Goal: Task Accomplishment & Management: Use online tool/utility

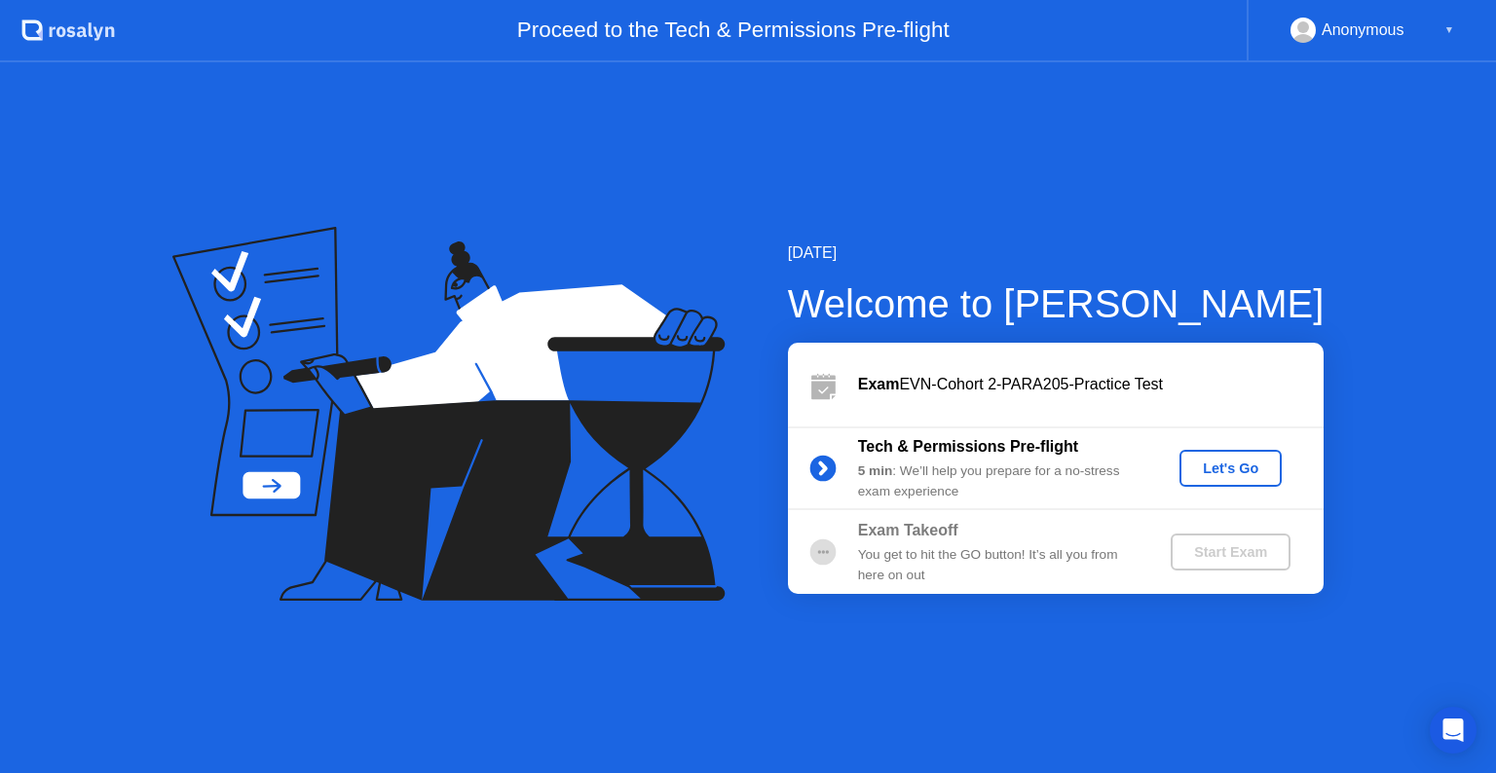
click at [1196, 471] on div "Let's Go" at bounding box center [1230, 469] width 87 height 16
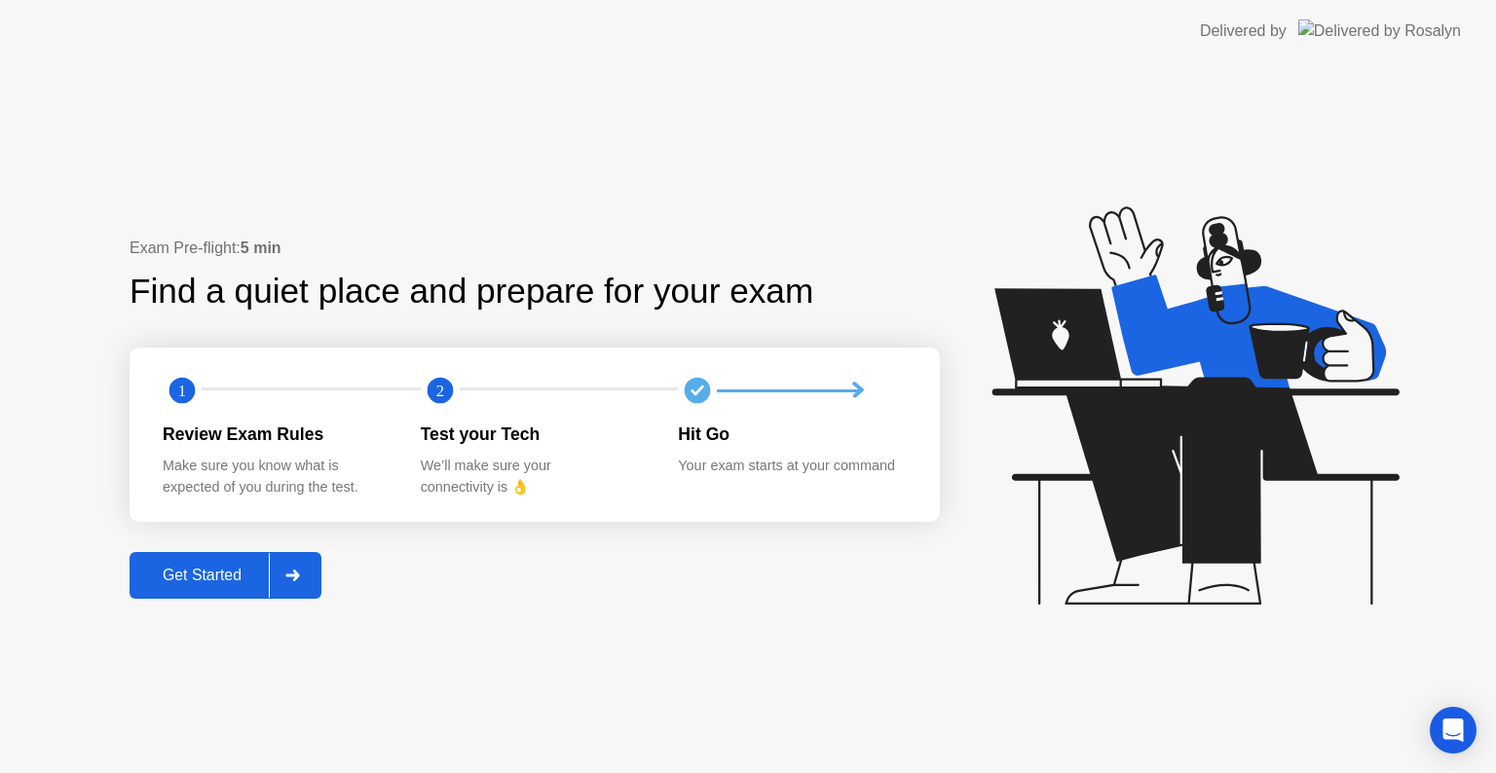
click at [300, 583] on div at bounding box center [292, 575] width 47 height 45
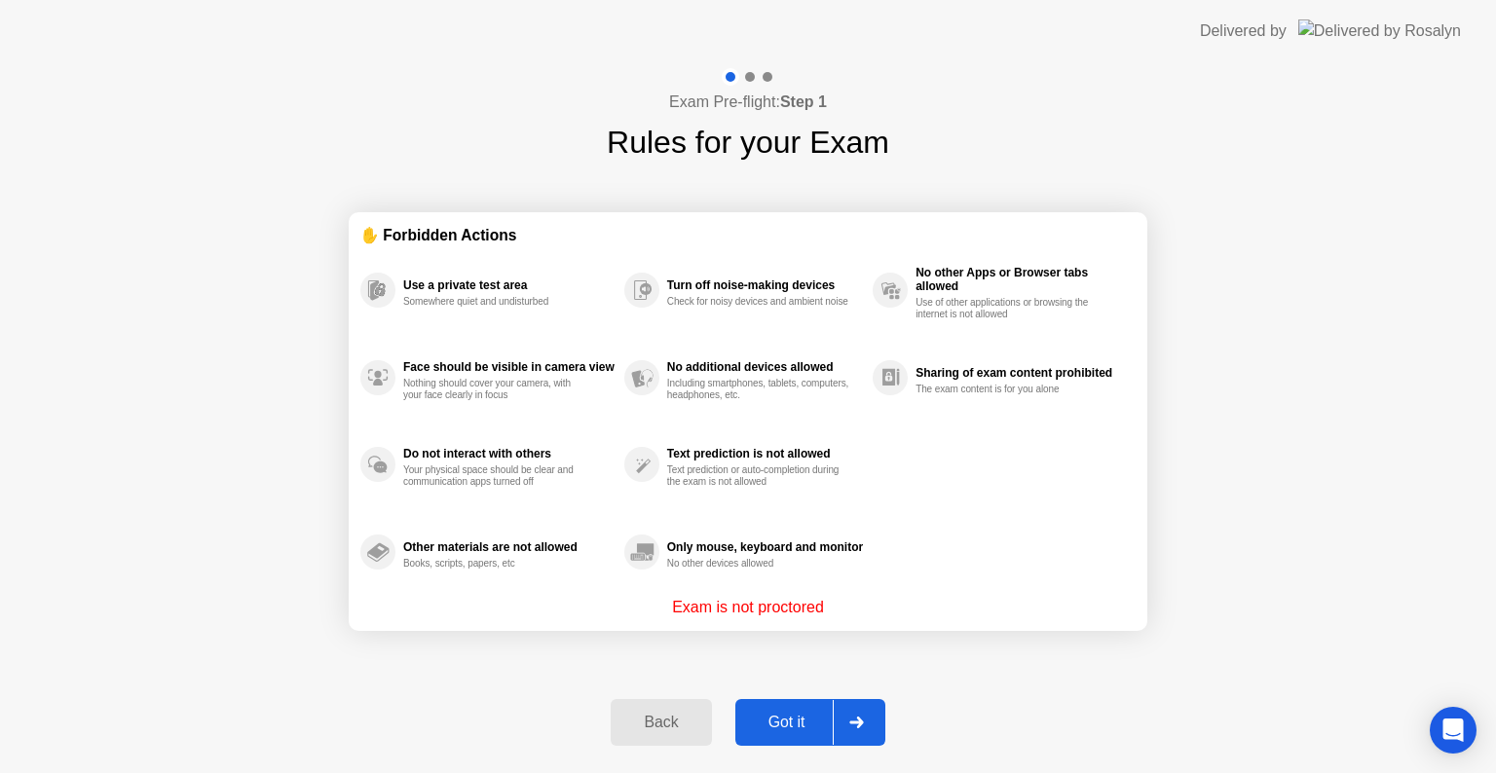
click at [767, 729] on div "Got it" at bounding box center [787, 723] width 92 height 18
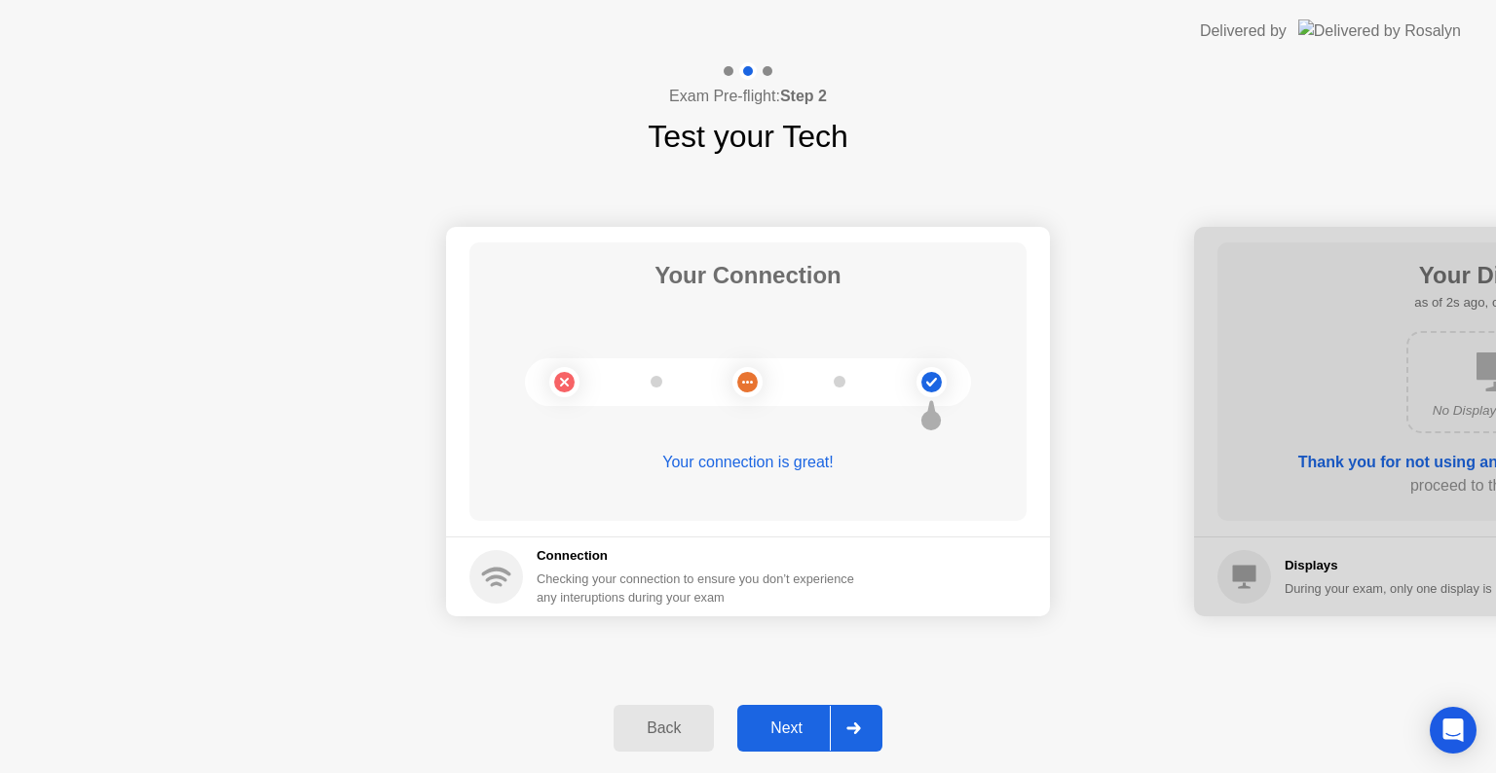
click at [767, 729] on div "Next" at bounding box center [786, 729] width 87 height 18
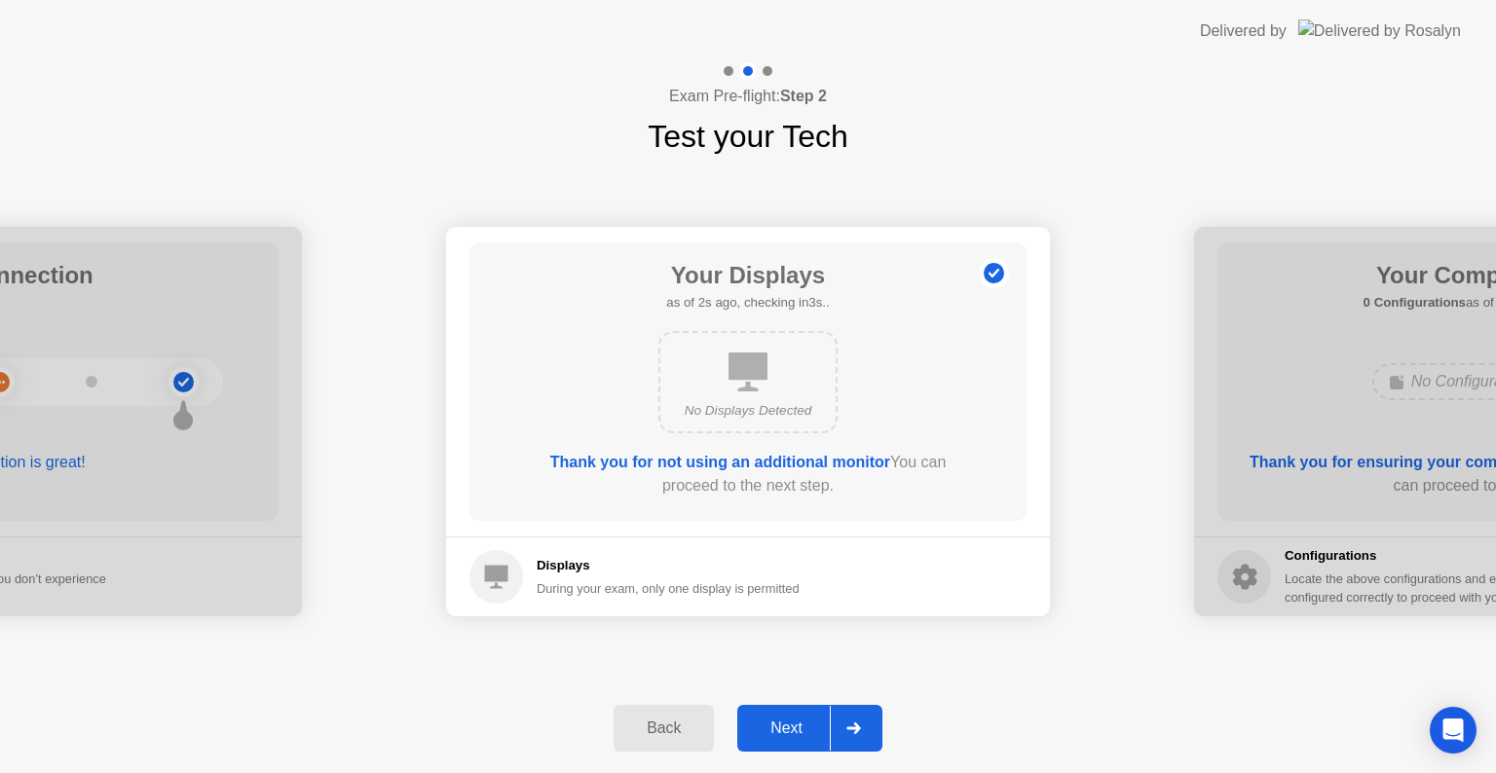
click at [767, 729] on div "Next" at bounding box center [786, 729] width 87 height 18
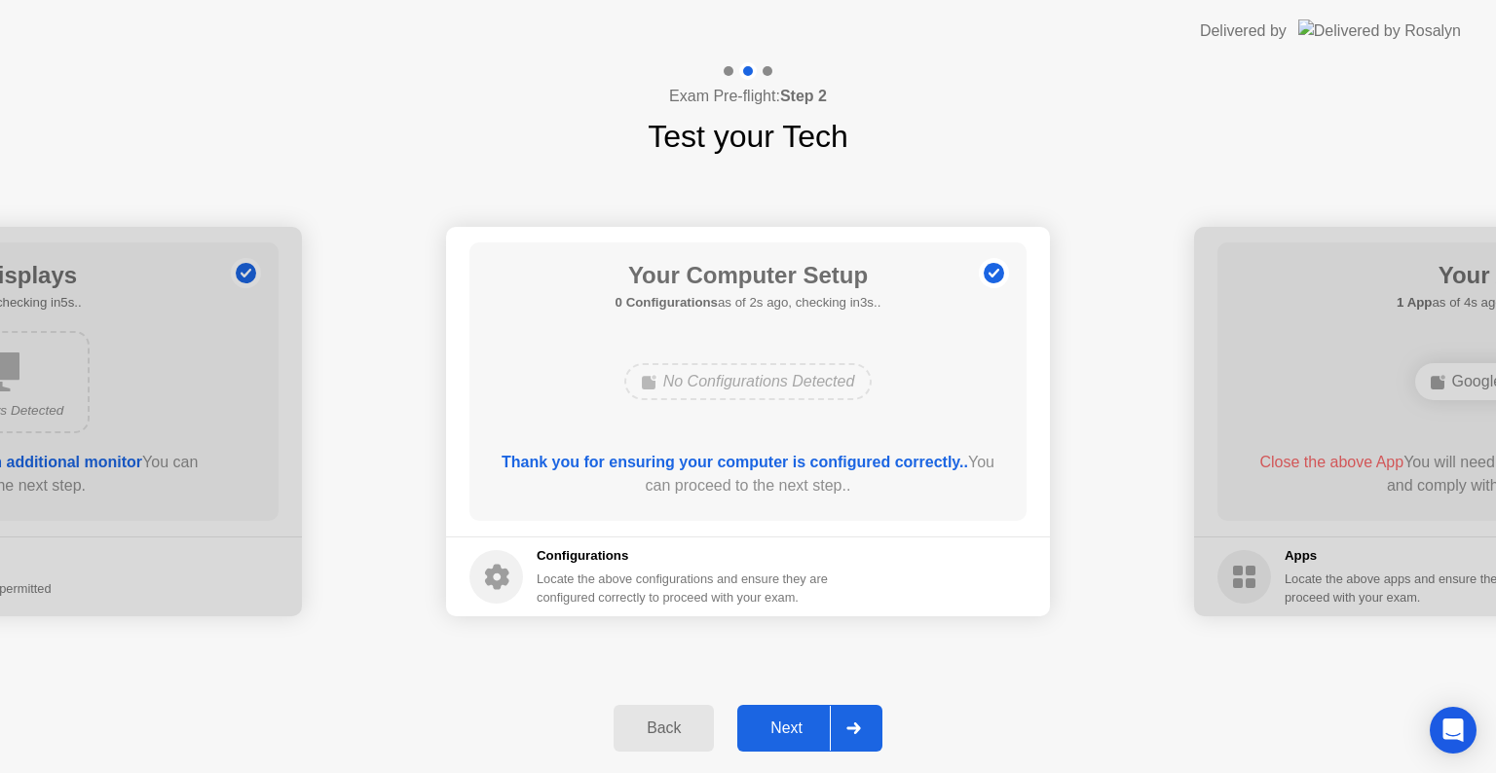
click at [767, 729] on div "Next" at bounding box center [786, 729] width 87 height 18
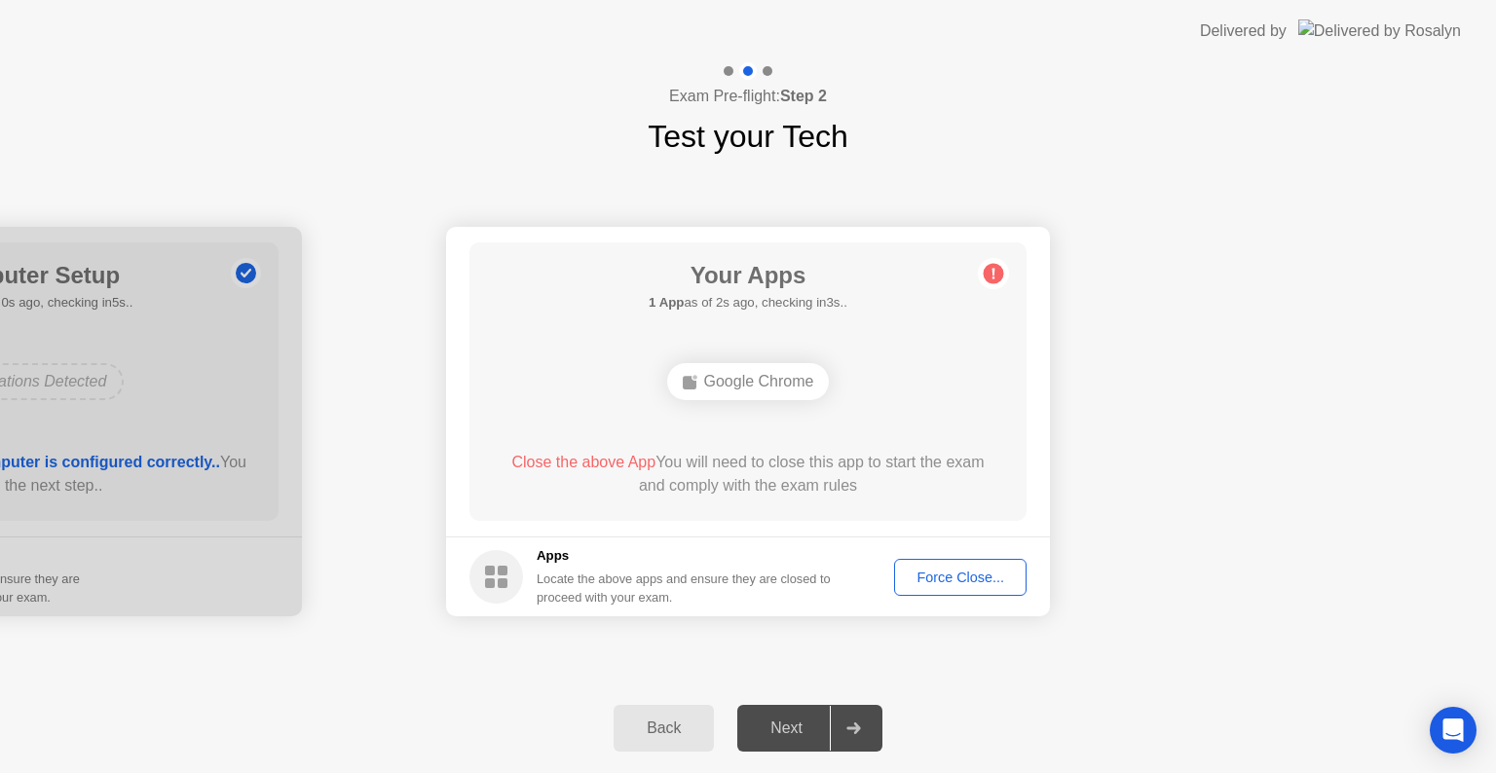
click at [943, 578] on div "Force Close..." at bounding box center [960, 578] width 119 height 16
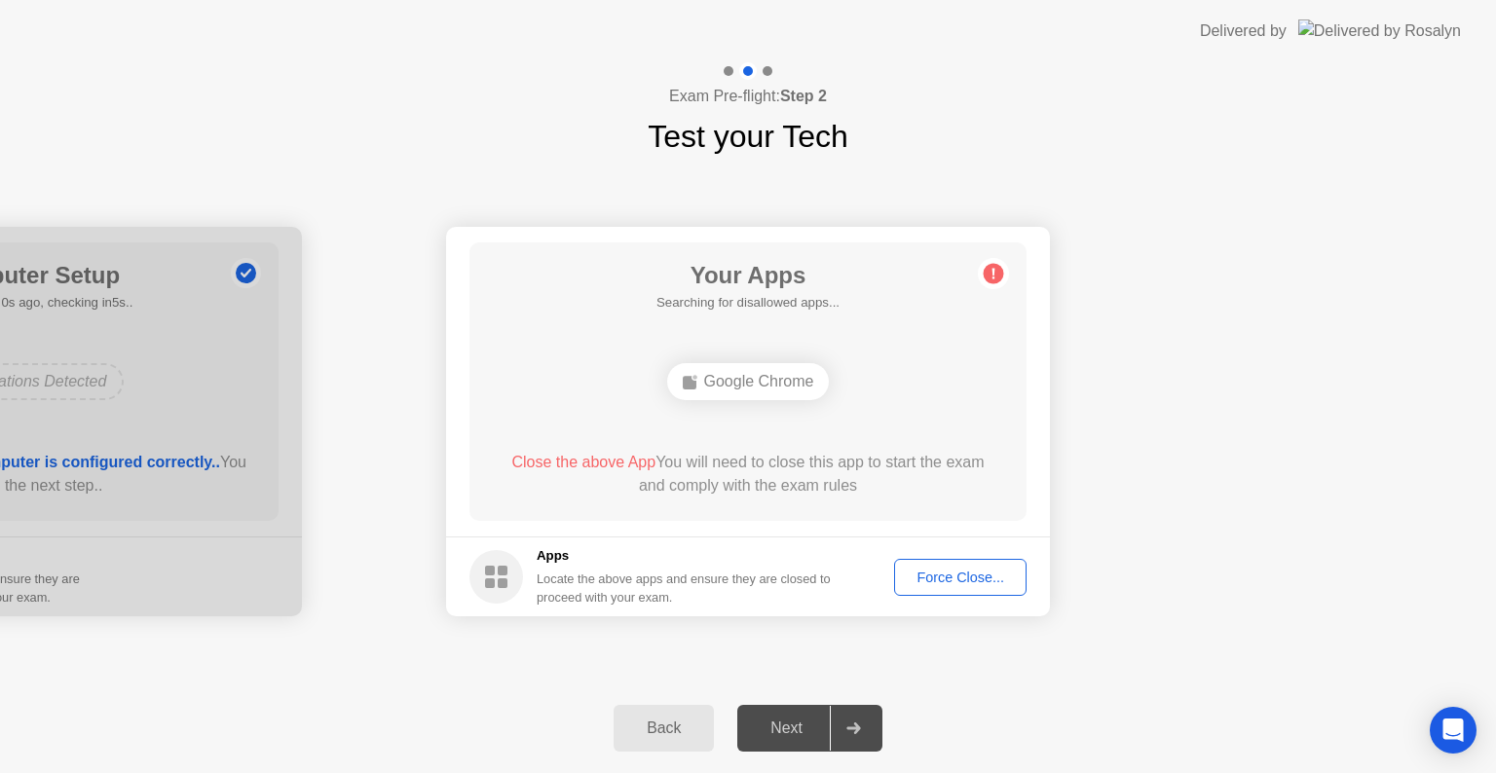
click at [961, 579] on div "Force Close..." at bounding box center [960, 578] width 119 height 16
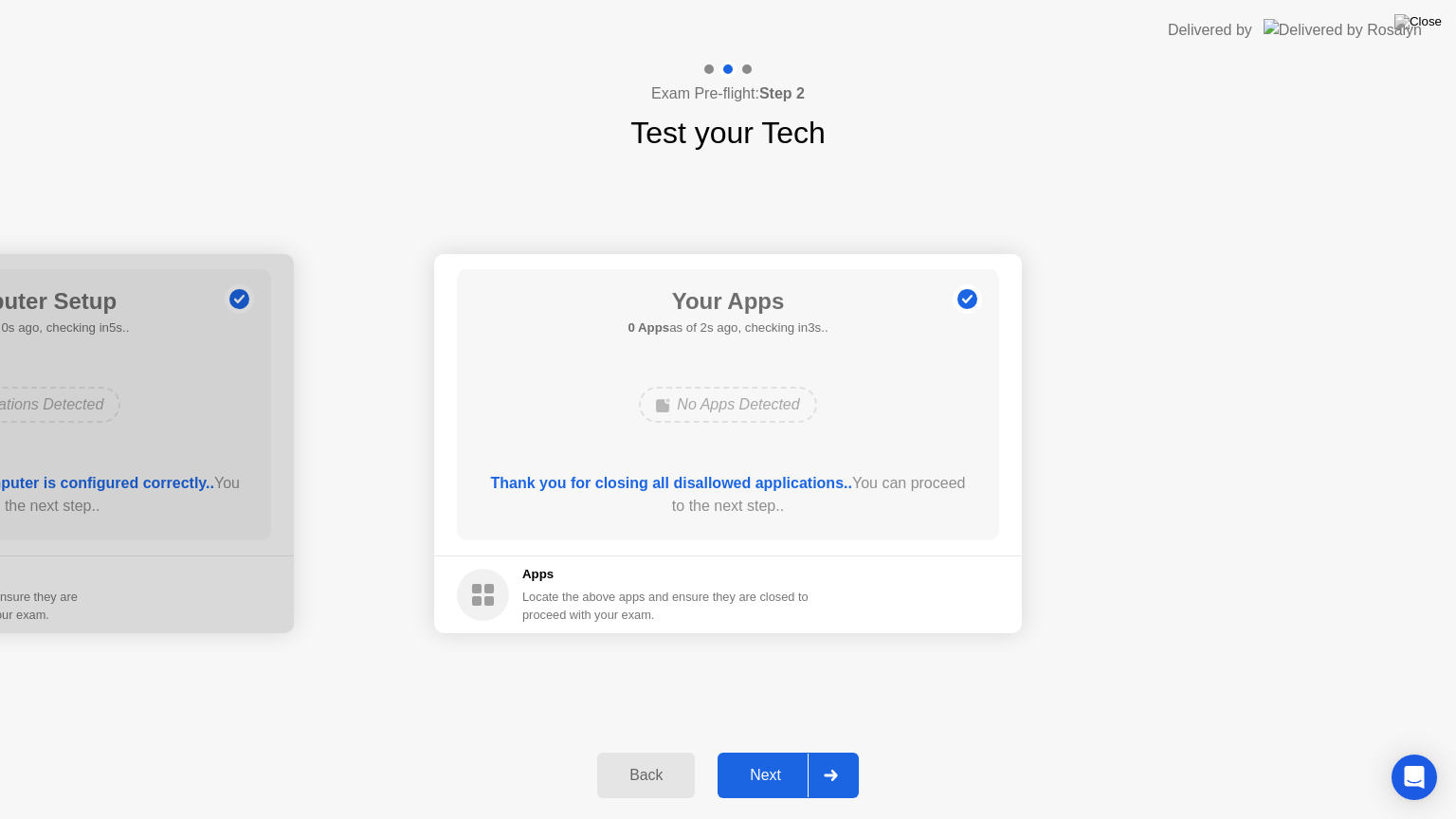
click at [758, 751] on div "Next" at bounding box center [765, 775] width 85 height 18
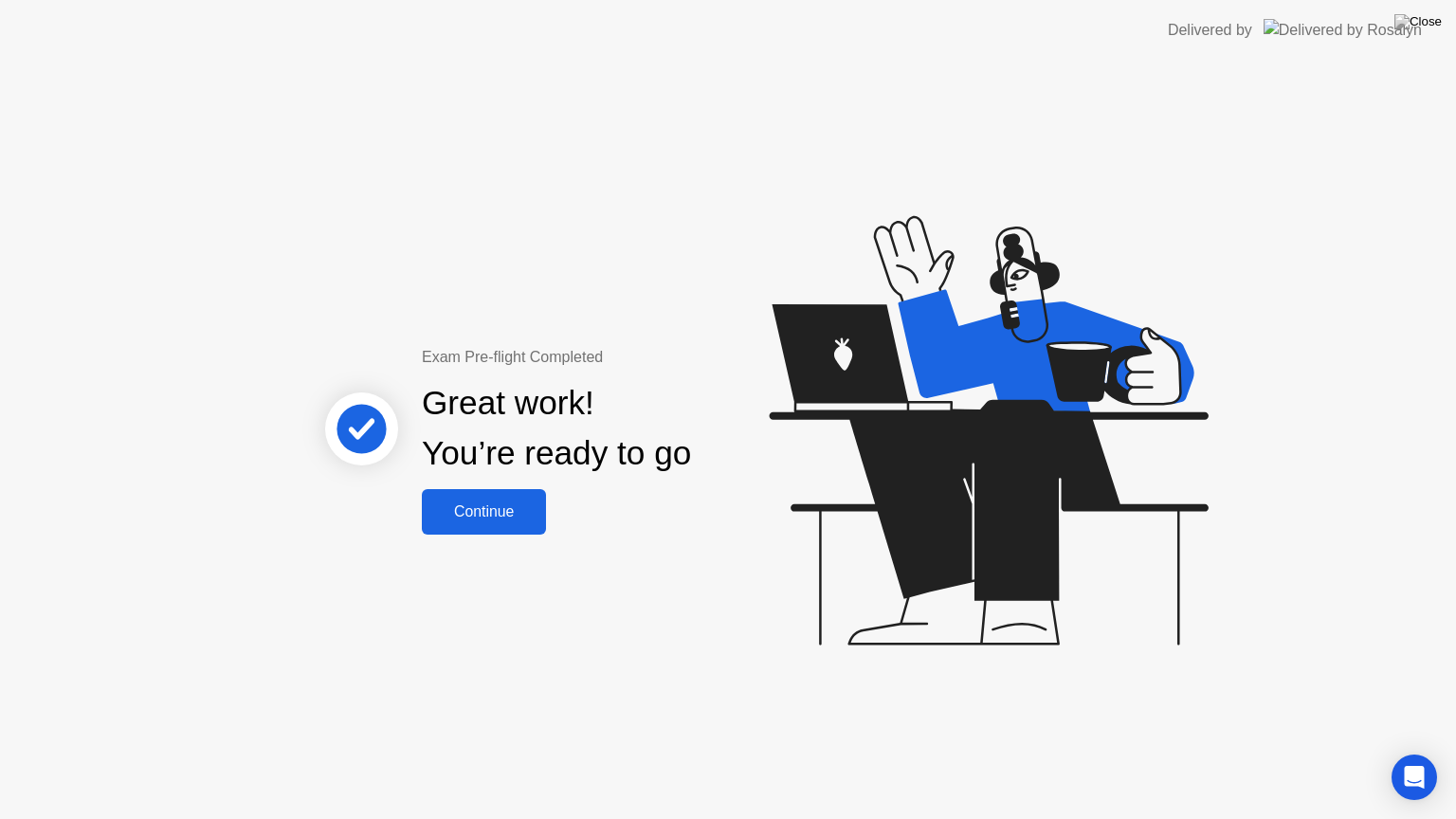
click at [517, 509] on div "Continue" at bounding box center [484, 512] width 113 height 18
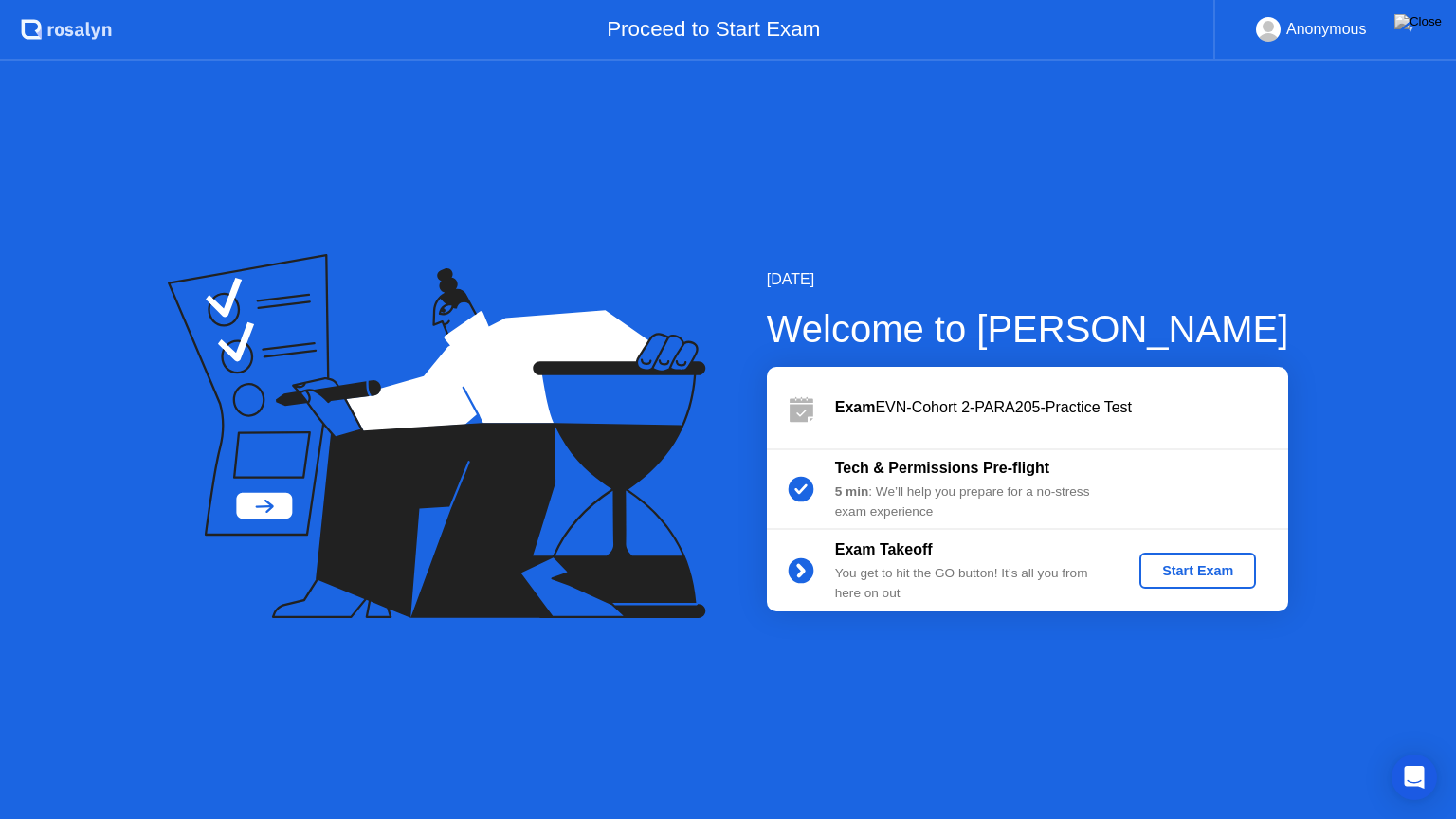
click at [1183, 583] on button "Start Exam" at bounding box center [1198, 570] width 117 height 36
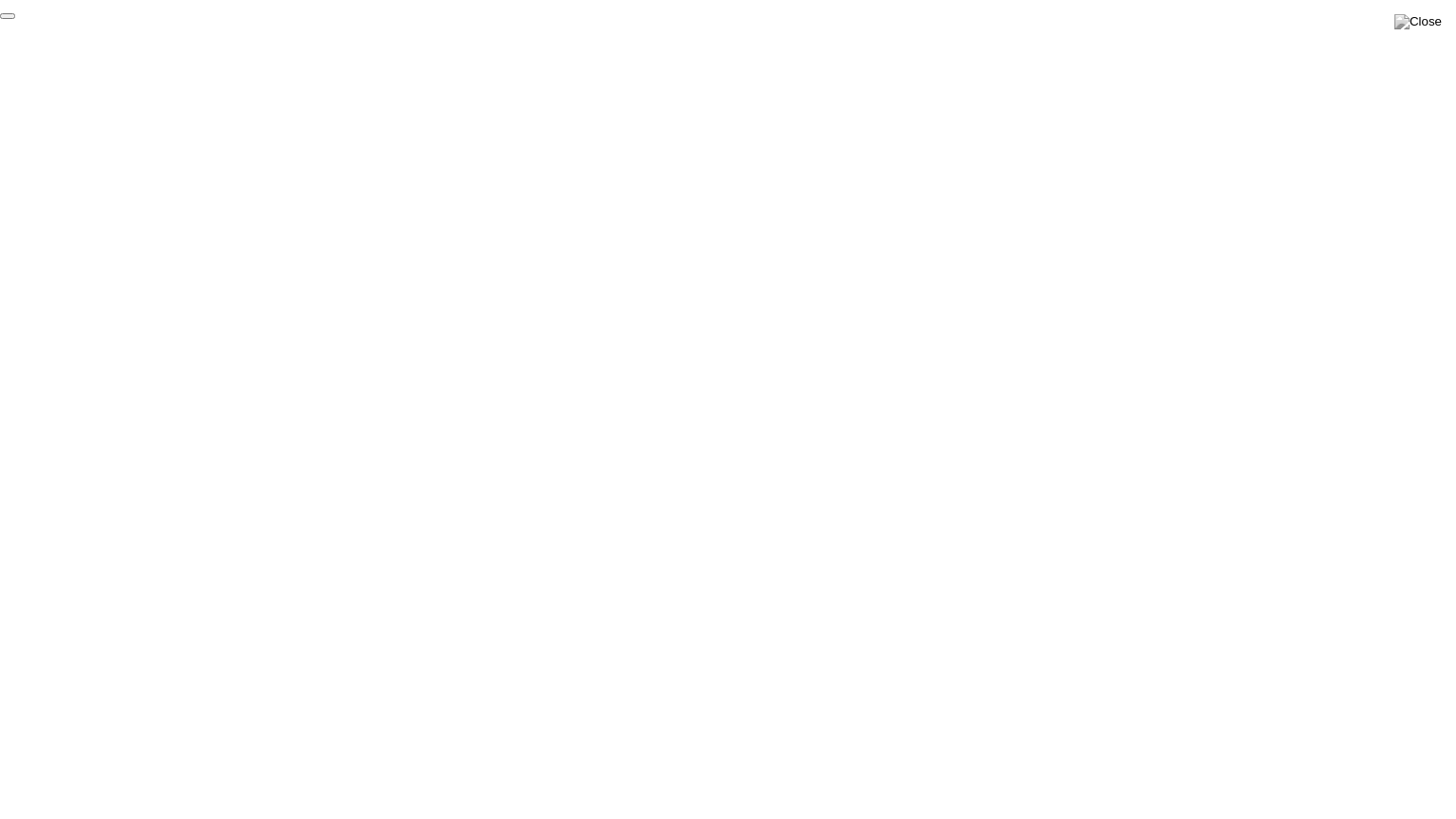
click div "End Proctoring Session"
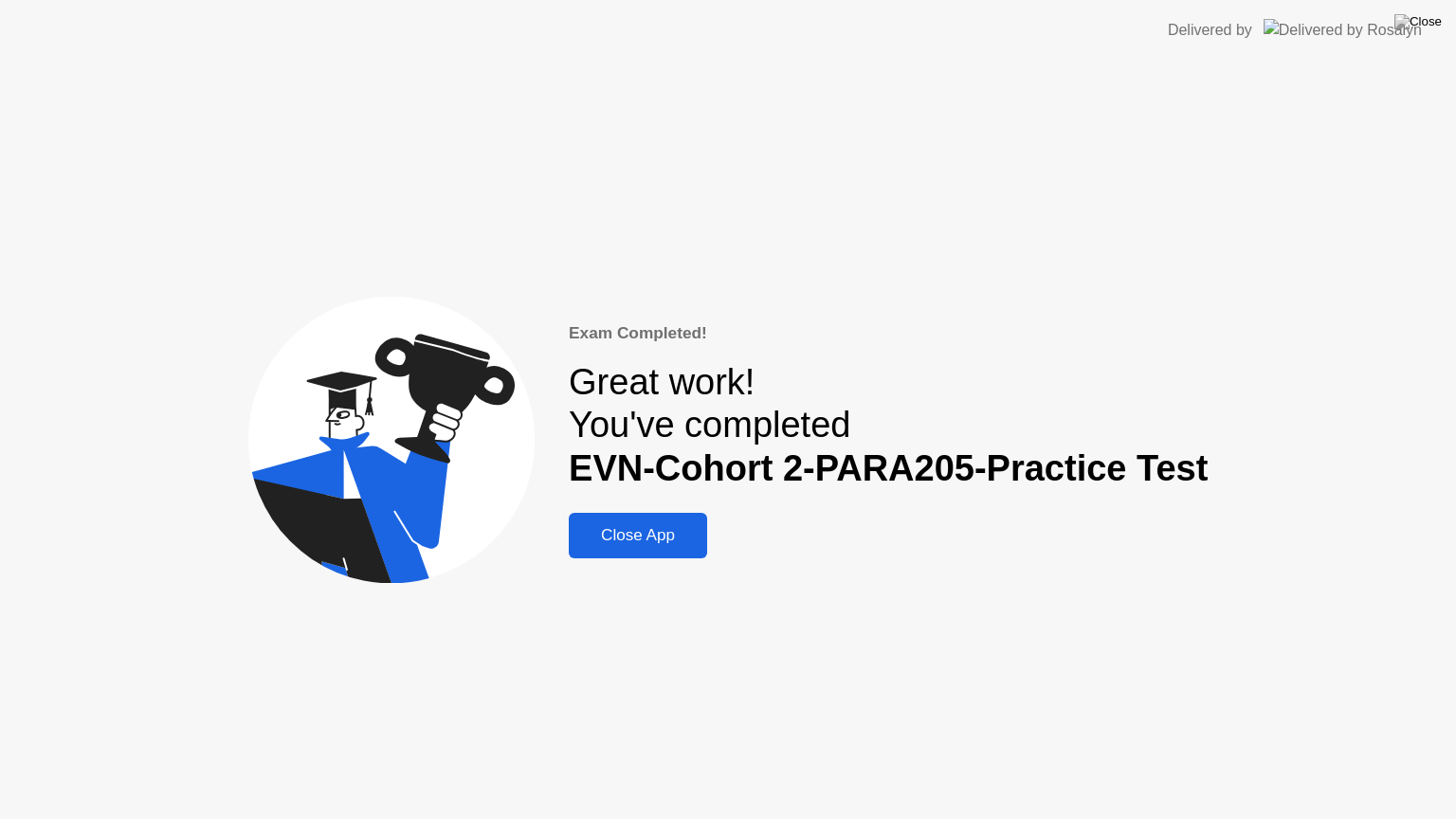
click at [641, 531] on div "Close App" at bounding box center [637, 535] width 127 height 18
